Goal: Information Seeking & Learning: Learn about a topic

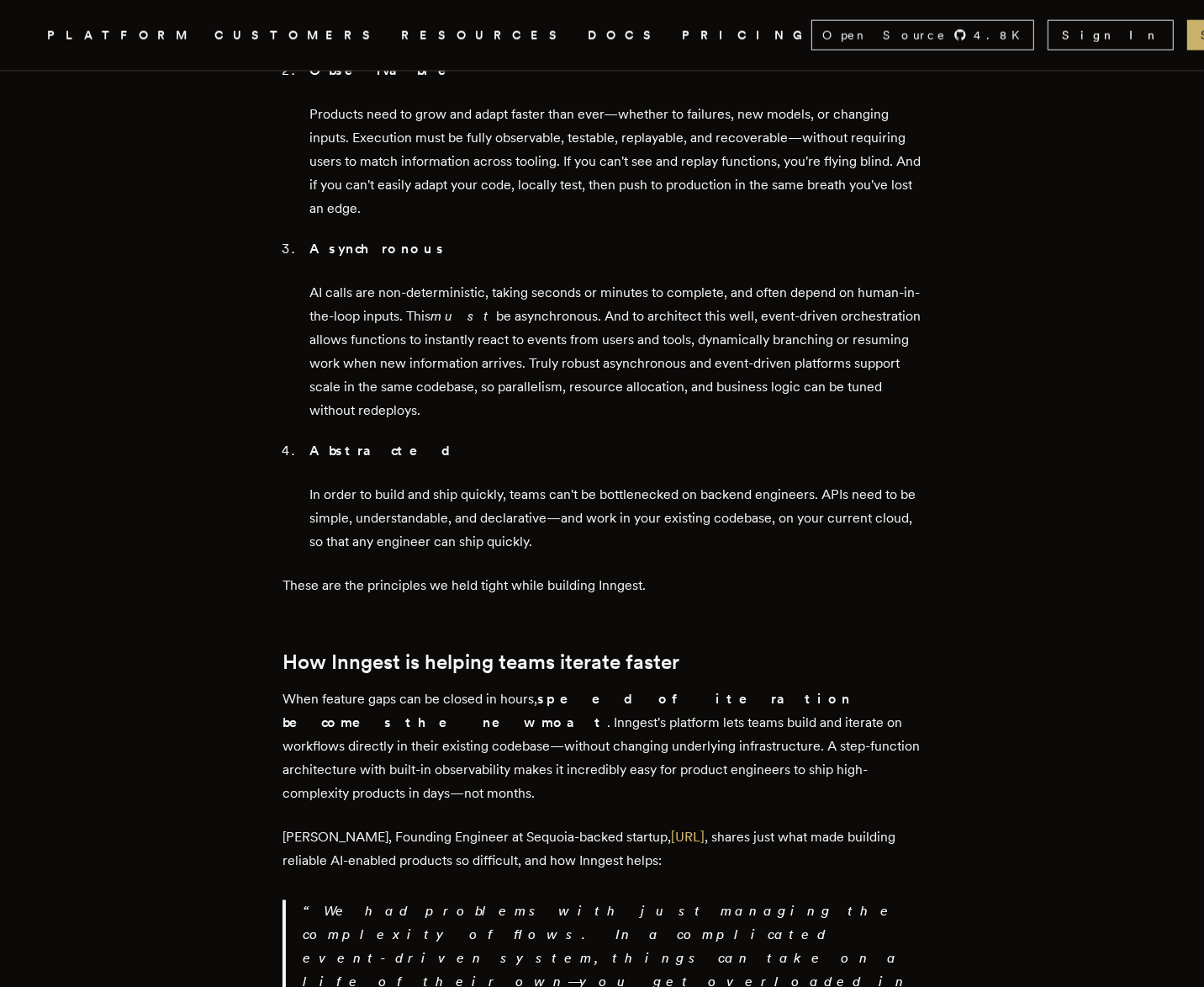
scroll to position [2119, 0]
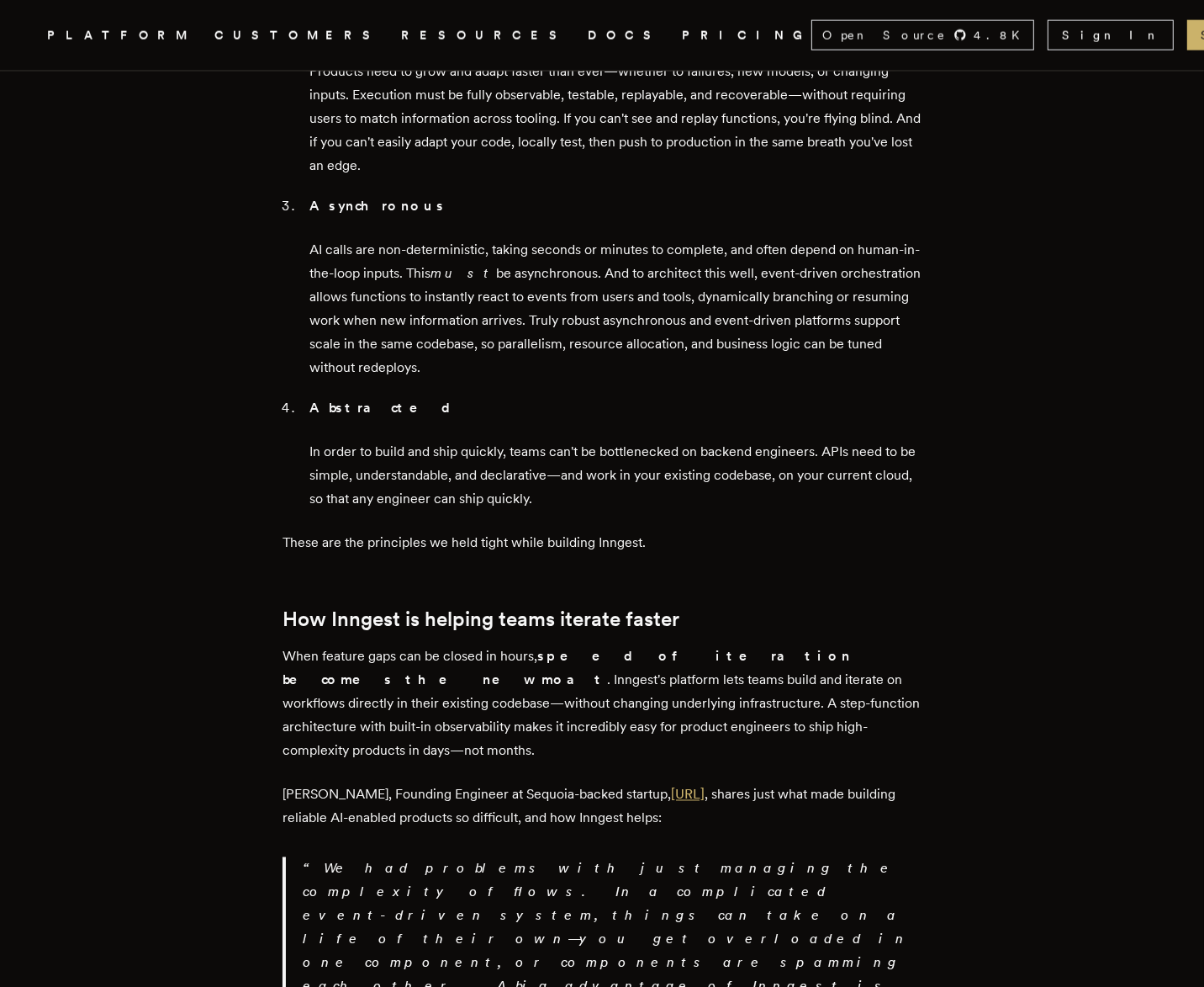
click at [673, 787] on link "[URL]" at bounding box center [688, 794] width 34 height 16
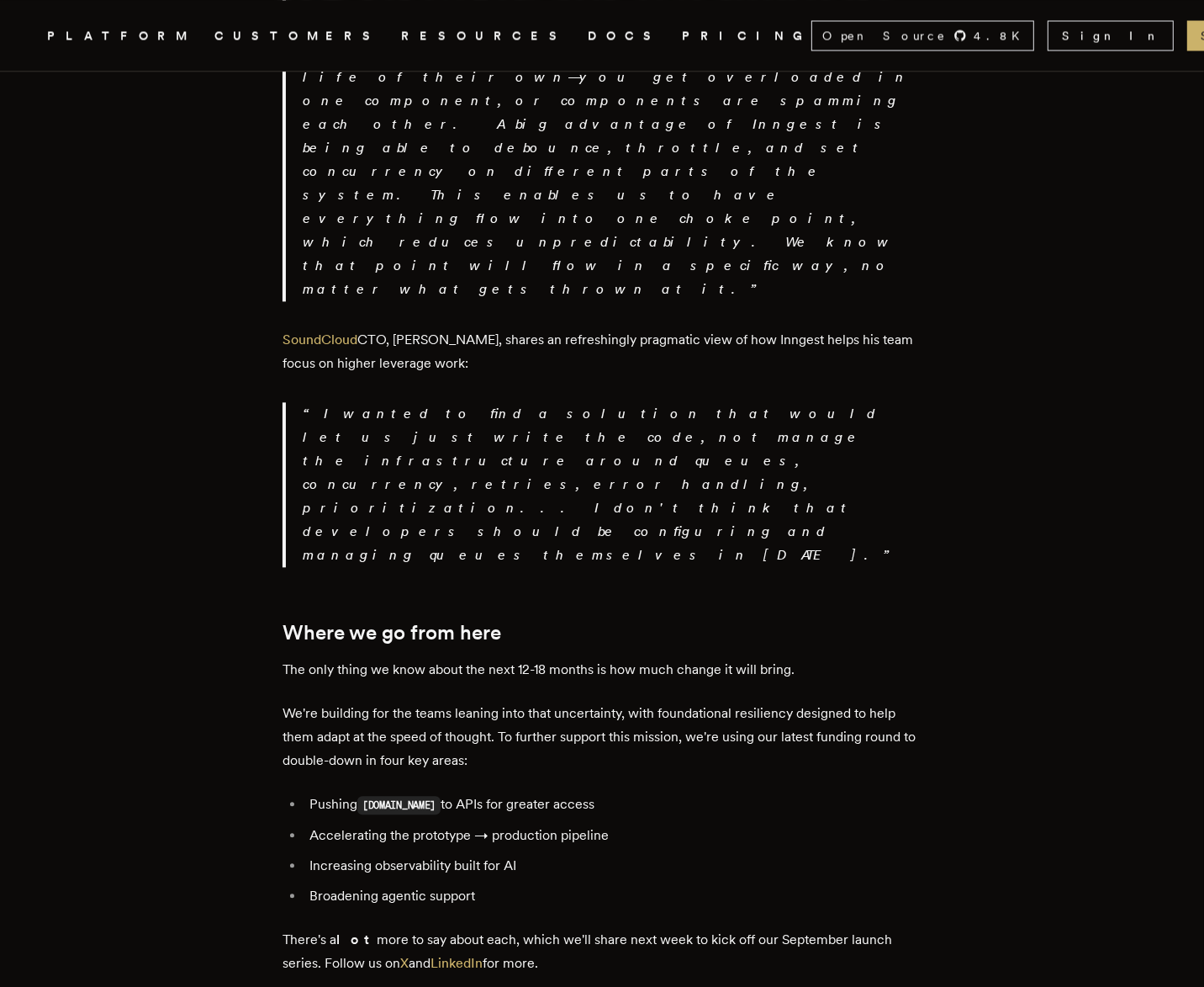
scroll to position [2982, 0]
